Goal: Task Accomplishment & Management: Manage account settings

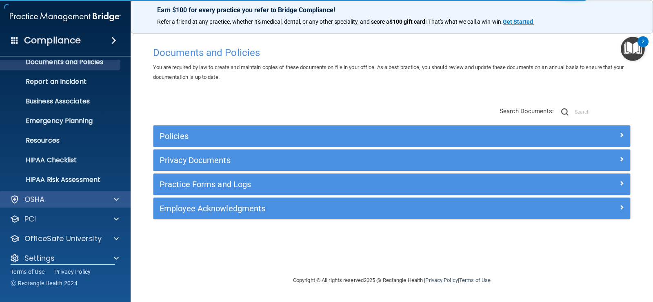
scroll to position [37, 0]
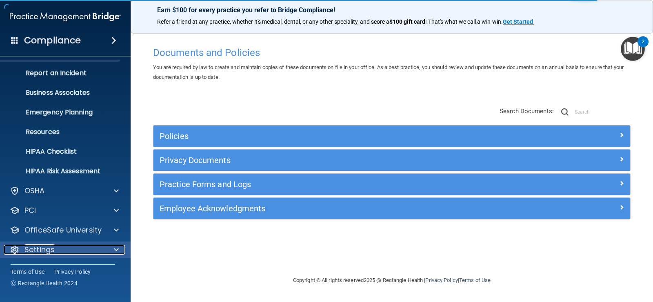
click at [79, 251] on div "Settings" at bounding box center [54, 250] width 101 height 10
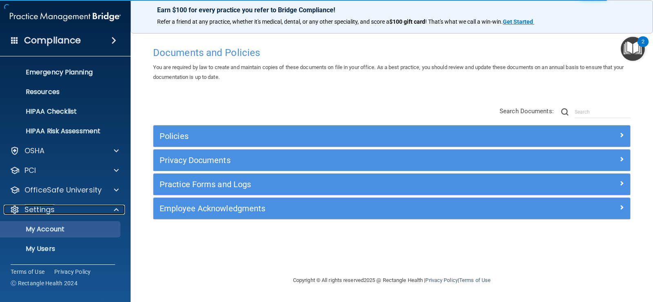
scroll to position [116, 0]
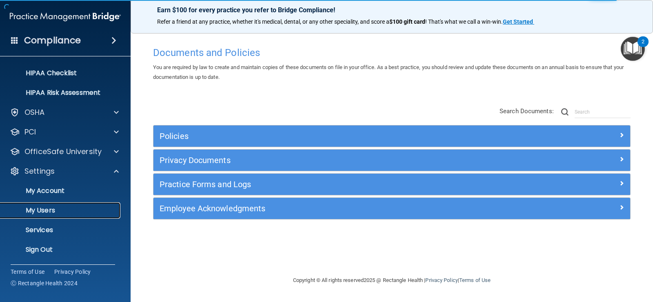
click at [62, 212] on p "My Users" at bounding box center [60, 210] width 111 height 8
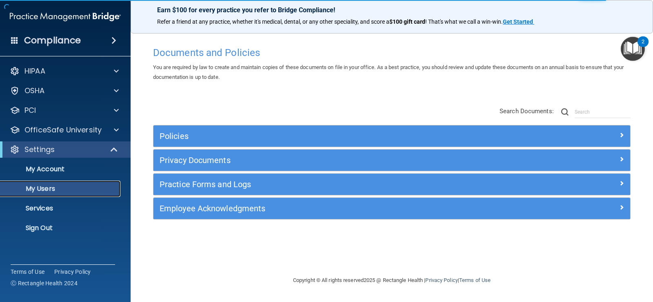
select select "20"
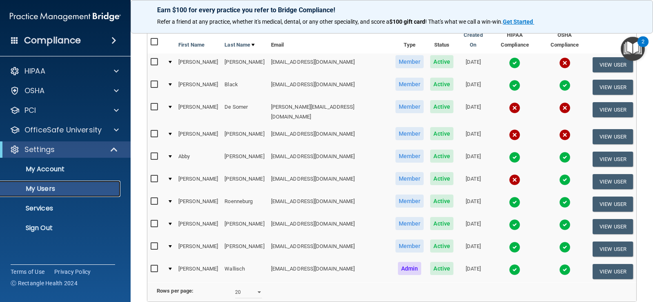
scroll to position [82, 0]
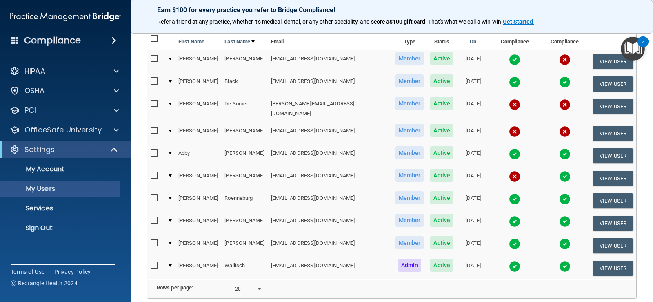
click at [509, 260] on img at bounding box center [514, 265] width 11 height 11
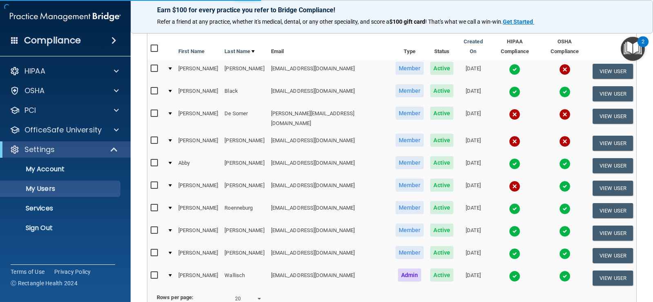
click at [509, 270] on img at bounding box center [514, 275] width 11 height 11
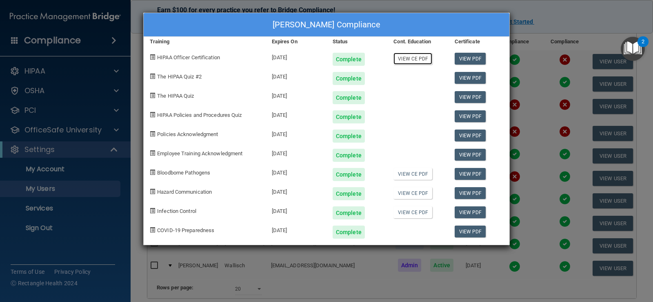
click at [409, 60] on link "View CE PDF" at bounding box center [412, 59] width 39 height 12
click at [418, 168] on link "View CE PDF" at bounding box center [412, 174] width 39 height 12
click at [418, 200] on div "View CE PDF" at bounding box center [417, 209] width 61 height 19
click at [418, 193] on link "View CE PDF" at bounding box center [412, 193] width 39 height 12
click at [422, 213] on link "View CE PDF" at bounding box center [412, 212] width 39 height 12
